Goal: Share content: Share content

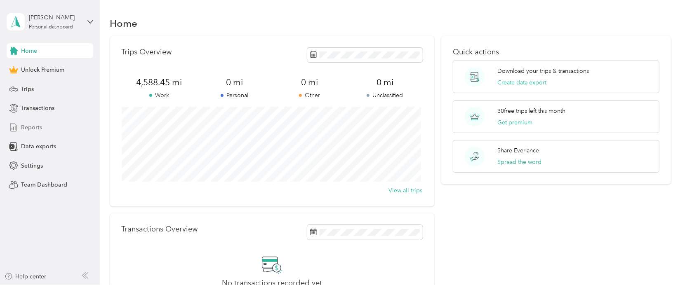
click at [29, 131] on span "Reports" at bounding box center [31, 127] width 21 height 9
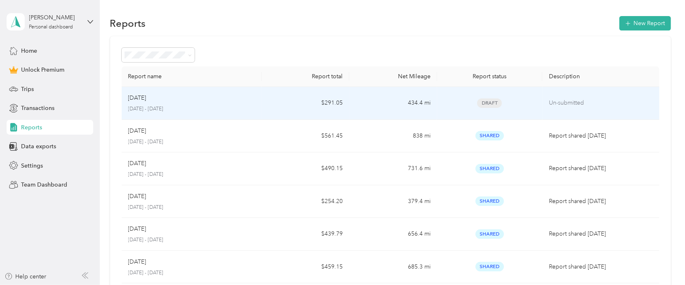
click at [456, 105] on div "Draft" at bounding box center [490, 103] width 92 height 9
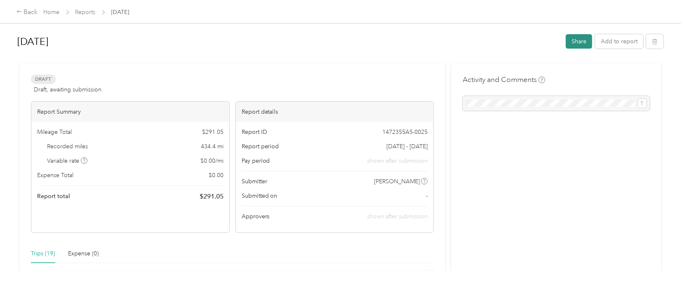
click at [578, 42] on button "Share" at bounding box center [579, 41] width 26 height 14
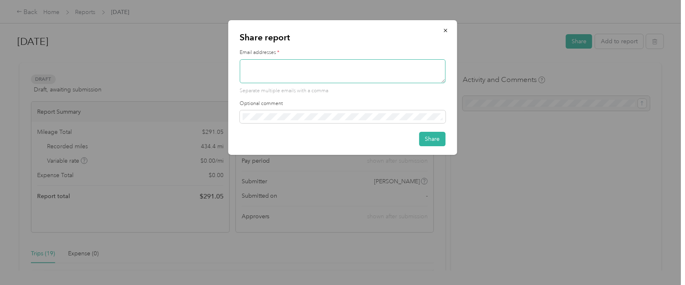
click at [347, 74] on textarea at bounding box center [343, 71] width 206 height 24
type textarea "[EMAIL_ADDRESS][DOMAIN_NAME]"
click at [436, 137] on button "Share" at bounding box center [432, 139] width 26 height 14
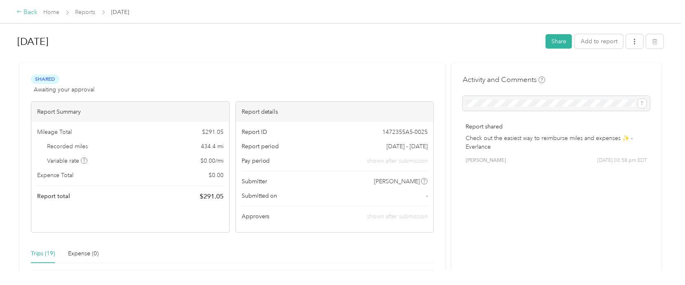
click at [26, 11] on div "Back" at bounding box center [26, 12] width 21 height 10
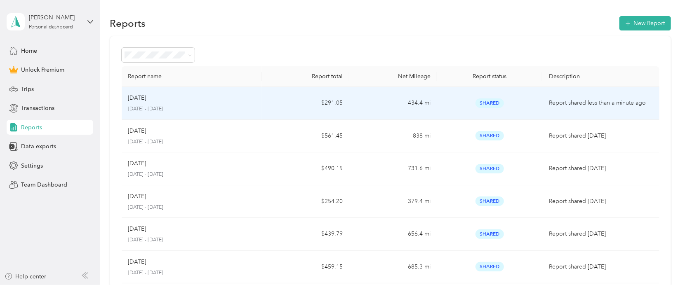
click at [384, 109] on td "434.4 mi" at bounding box center [393, 103] width 88 height 33
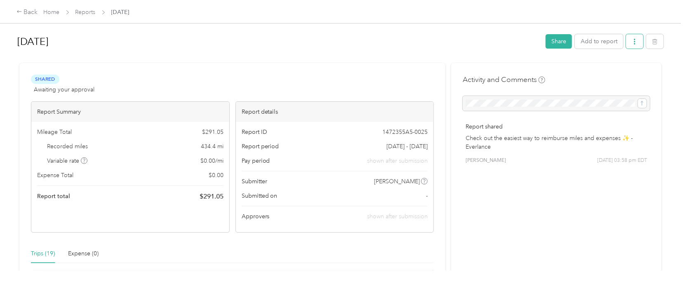
click at [634, 41] on icon "button" at bounding box center [635, 42] width 6 height 6
click at [609, 72] on span "Download" at bounding box center [608, 72] width 27 height 9
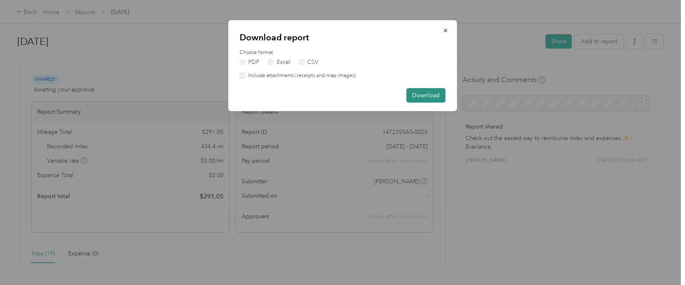
click at [441, 93] on button "Download" at bounding box center [425, 95] width 39 height 14
